Goal: Book appointment/travel/reservation

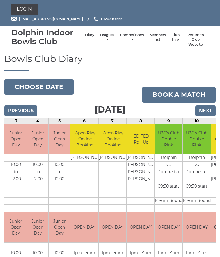
click at [208, 111] on input "Next" at bounding box center [206, 110] width 20 height 11
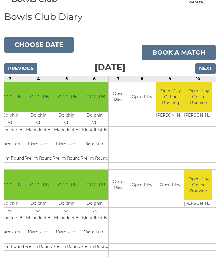
scroll to position [38, 0]
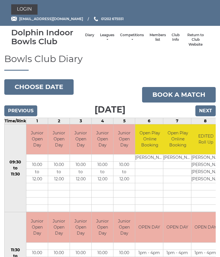
click at [209, 112] on input "Next" at bounding box center [206, 110] width 20 height 11
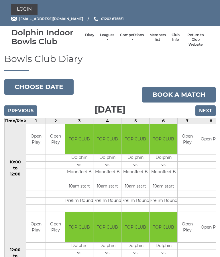
click at [208, 110] on input "Next" at bounding box center [206, 110] width 20 height 11
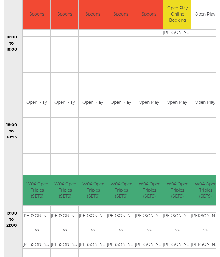
scroll to position [476, 0]
